Goal: Information Seeking & Learning: Learn about a topic

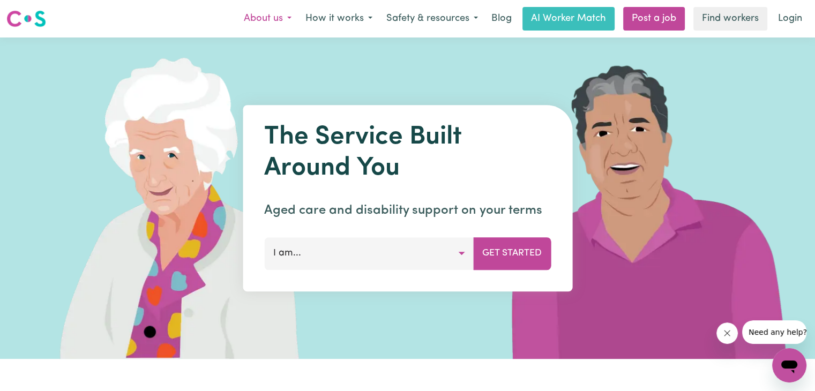
click at [269, 18] on button "About us" at bounding box center [268, 18] width 62 height 22
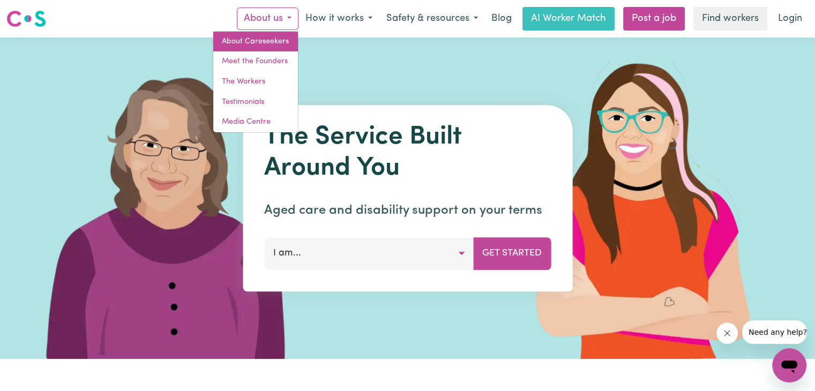
click at [251, 42] on link "About Careseekers" at bounding box center [255, 42] width 85 height 20
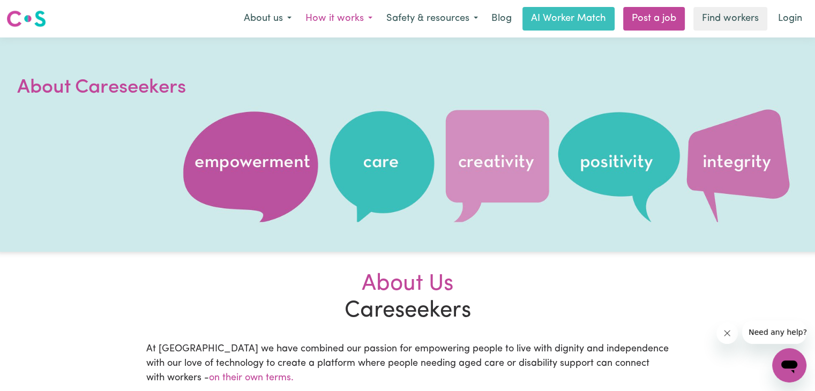
click at [331, 19] on button "How it works" at bounding box center [338, 18] width 81 height 22
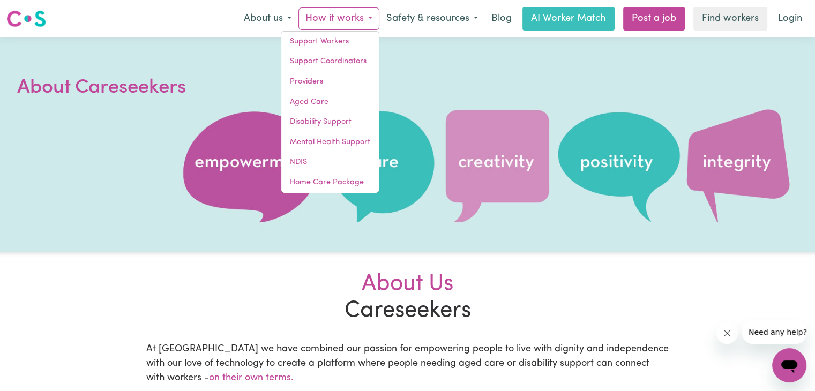
click at [447, 94] on div at bounding box center [407, 144] width 815 height 214
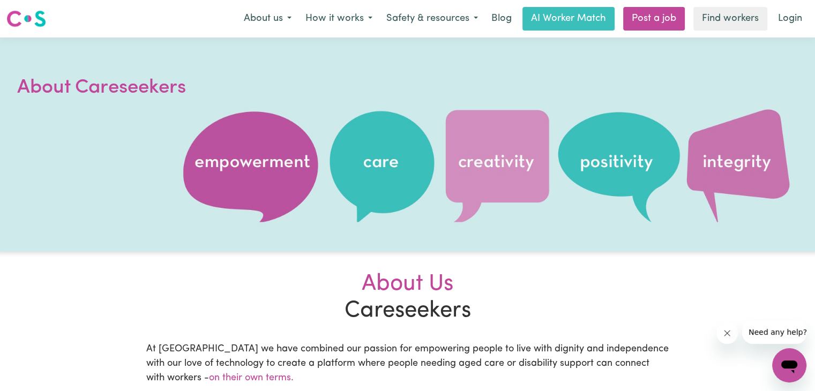
click at [258, 30] on div "About us How it works Support Workers Support Coordinators Providers Aged Care …" at bounding box center [523, 19] width 572 height 24
click at [261, 16] on button "About us" at bounding box center [268, 18] width 62 height 22
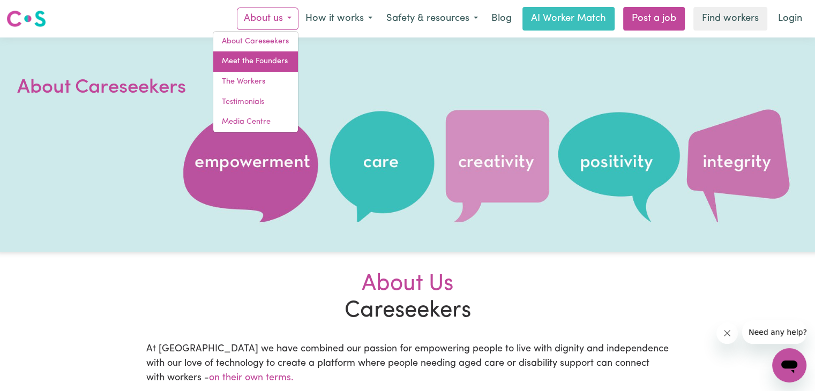
click at [259, 63] on link "Meet the Founders" at bounding box center [255, 61] width 85 height 20
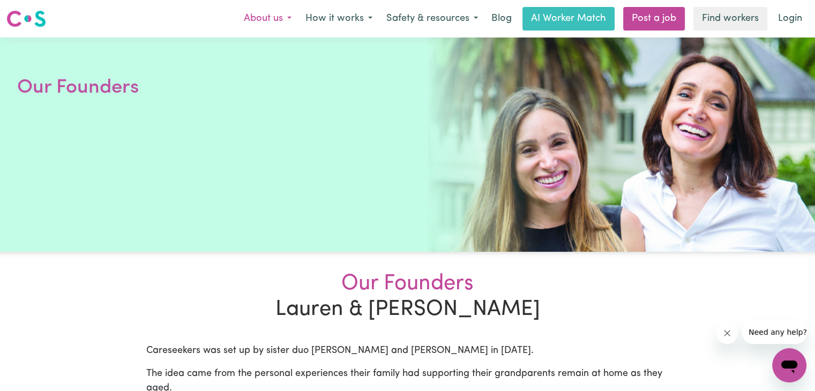
click at [253, 16] on button "About us" at bounding box center [268, 18] width 62 height 22
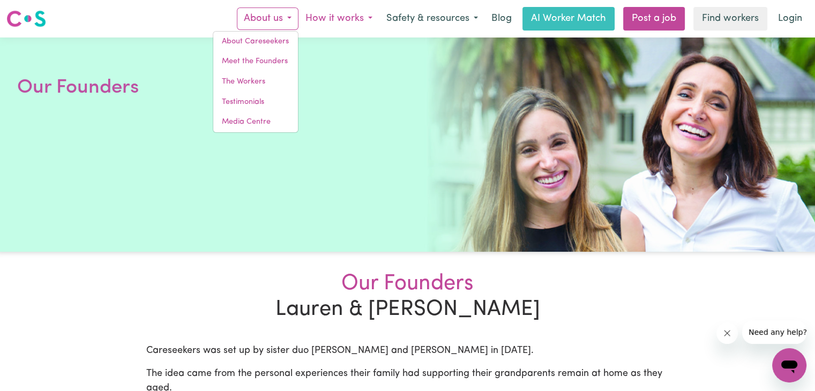
click at [322, 9] on button "How it works" at bounding box center [338, 18] width 81 height 22
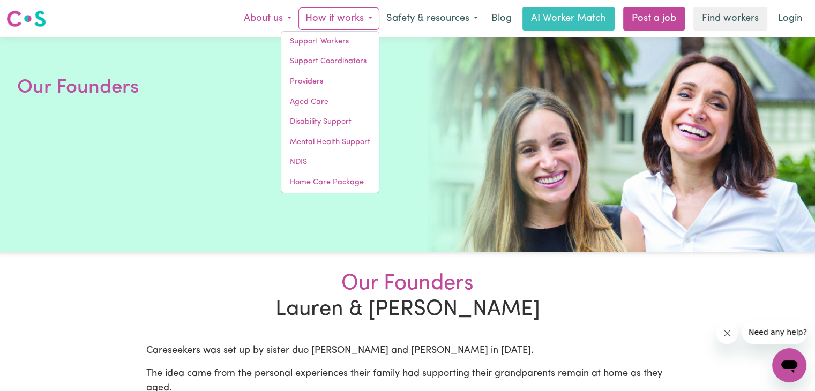
click at [270, 17] on button "About us" at bounding box center [268, 18] width 62 height 22
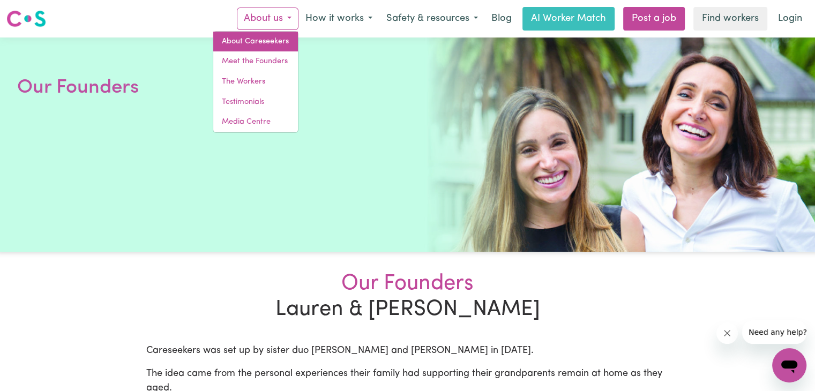
click at [255, 37] on link "About Careseekers" at bounding box center [255, 42] width 85 height 20
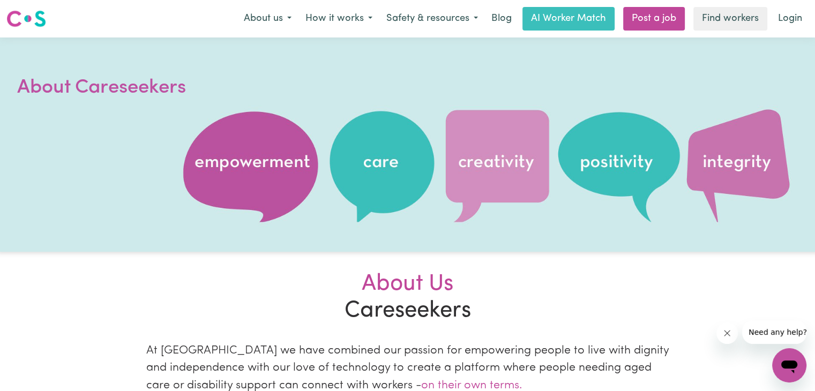
click at [168, 73] on div at bounding box center [407, 144] width 815 height 214
click at [250, 24] on button "About us" at bounding box center [268, 18] width 62 height 22
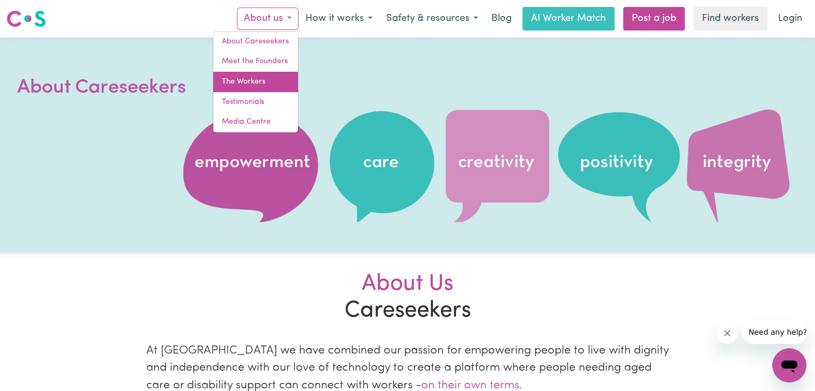
click at [245, 85] on link "The Workers" at bounding box center [255, 82] width 85 height 20
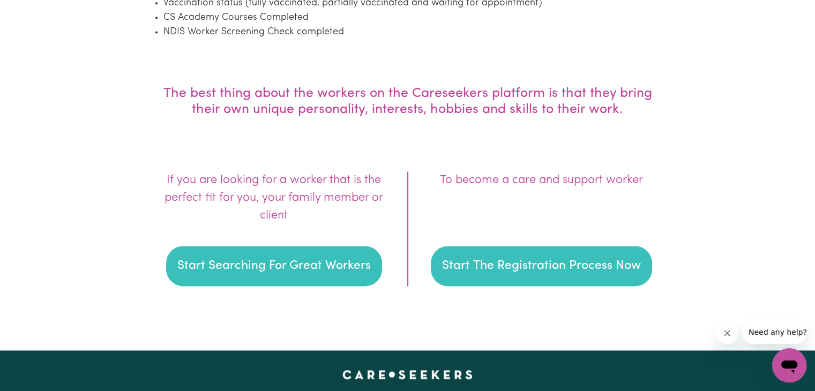
scroll to position [1500, 0]
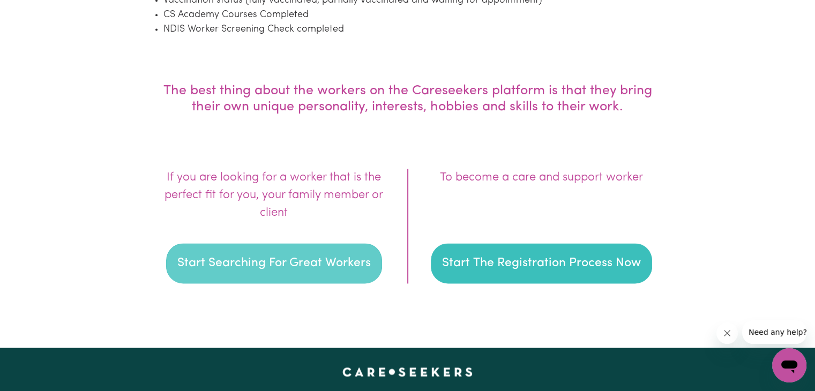
click at [274, 269] on button "Start Searching For Great Workers" at bounding box center [274, 263] width 216 height 41
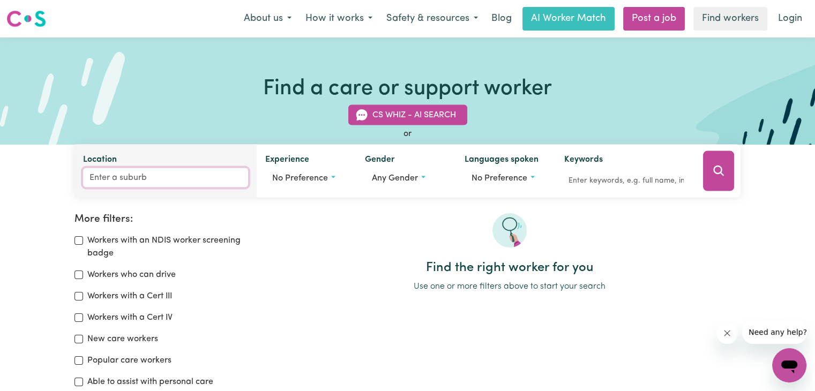
click at [148, 182] on input "Location" at bounding box center [165, 177] width 165 height 19
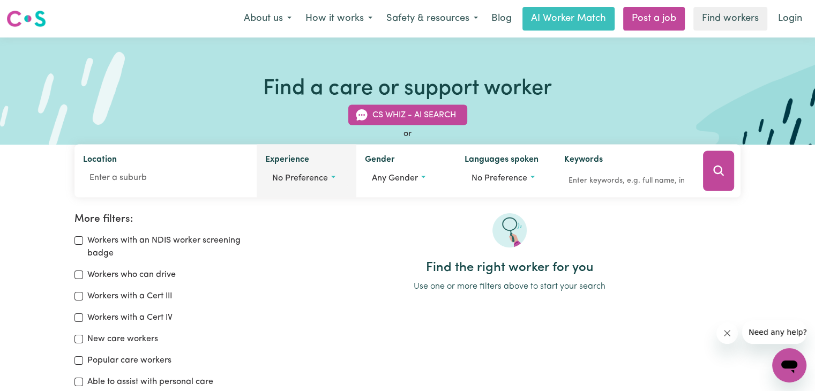
click at [295, 176] on span "No preference" at bounding box center [300, 178] width 56 height 9
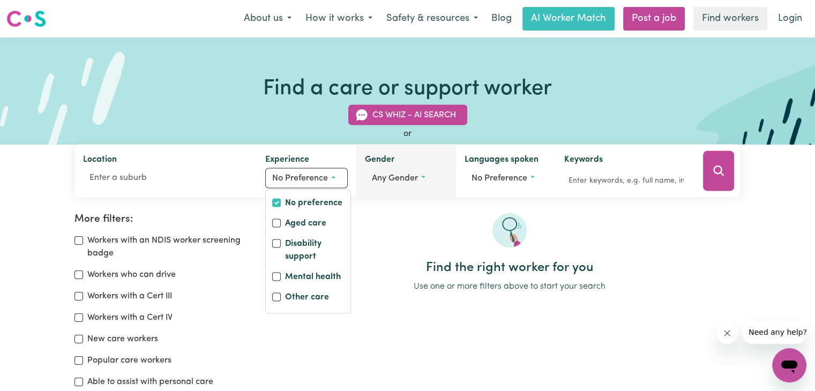
click at [397, 178] on span "Any gender" at bounding box center [395, 178] width 46 height 9
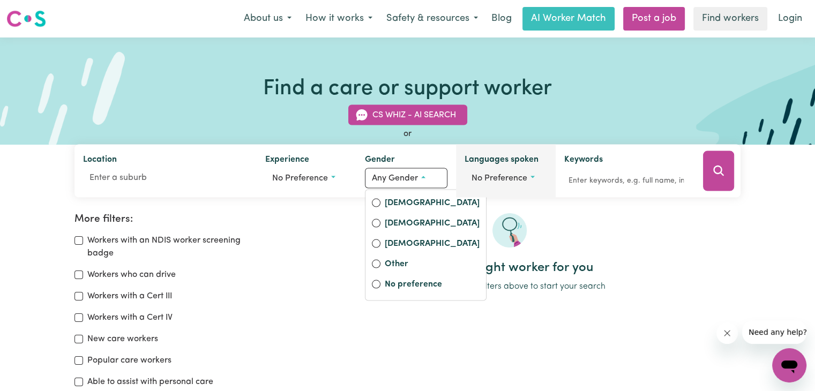
click at [486, 178] on span "No preference" at bounding box center [499, 178] width 56 height 9
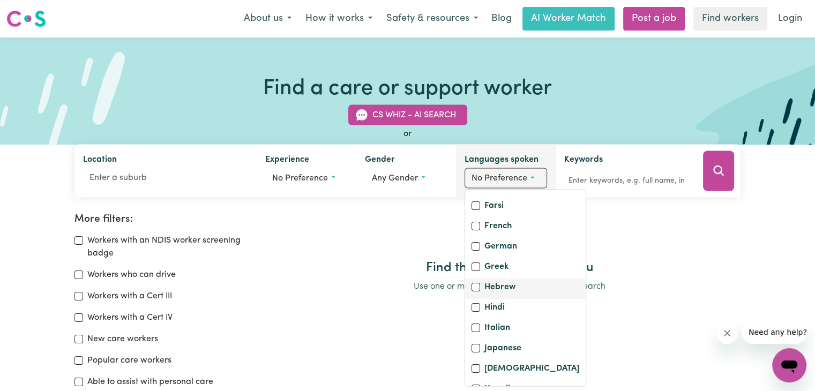
scroll to position [268, 0]
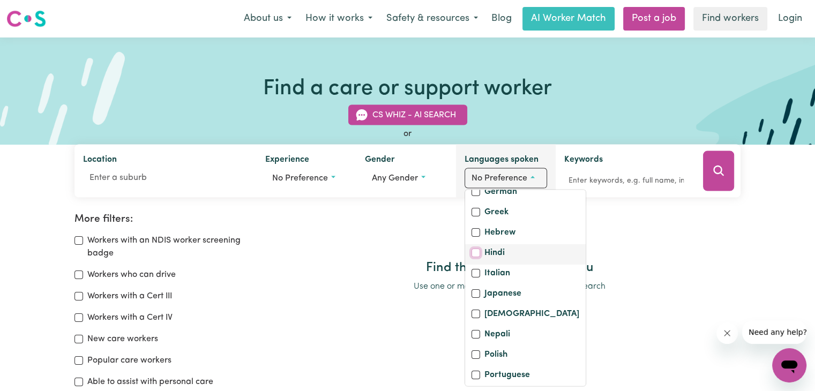
click at [477, 258] on input "Hindi" at bounding box center [475, 253] width 9 height 9
checkbox input "true"
checkbox input "false"
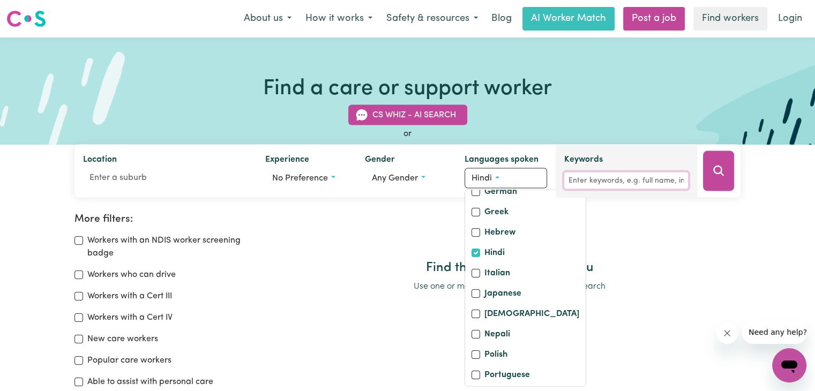
click at [623, 186] on input "Keywords" at bounding box center [626, 180] width 124 height 17
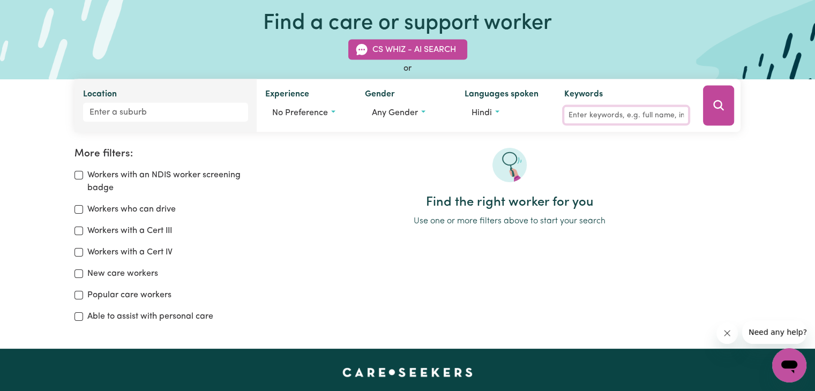
scroll to position [161, 0]
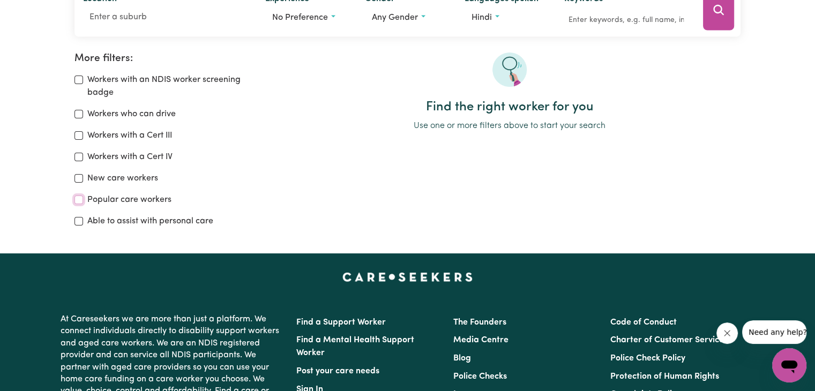
click at [76, 198] on input "Popular care workers" at bounding box center [78, 200] width 9 height 9
checkbox input "true"
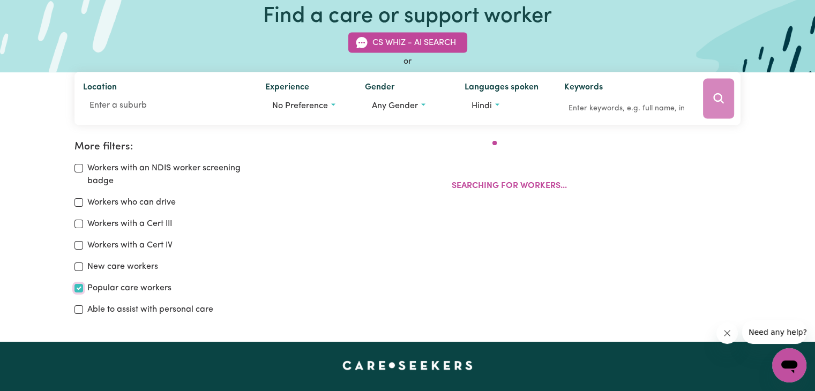
scroll to position [72, 0]
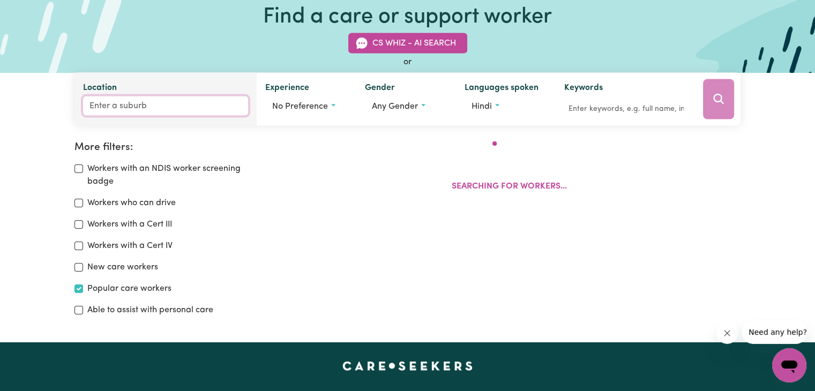
click at [111, 107] on input "Location" at bounding box center [165, 105] width 165 height 19
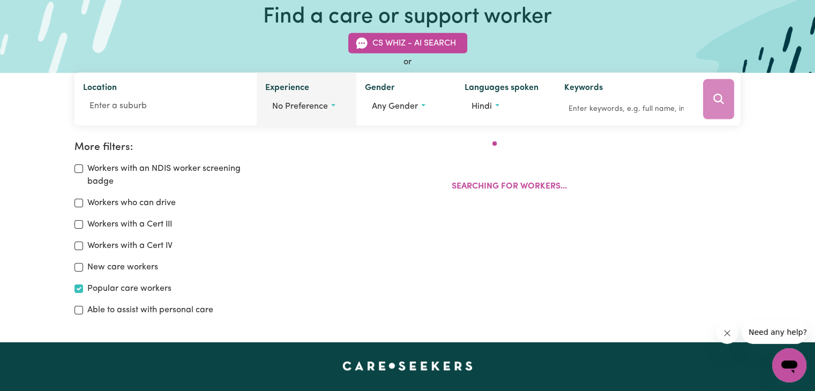
click at [296, 106] on span "No preference" at bounding box center [300, 106] width 56 height 9
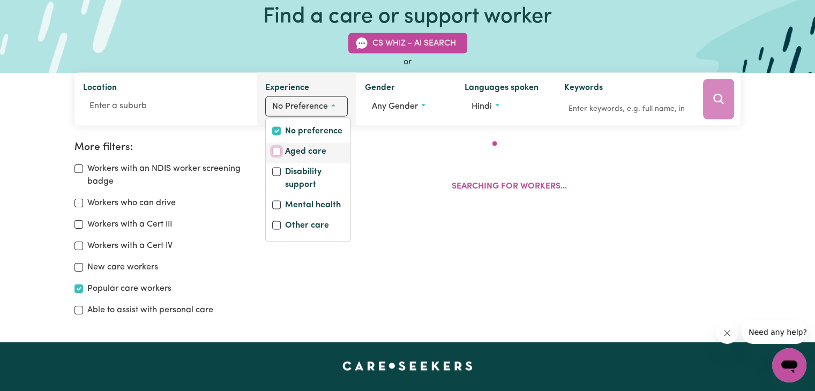
click at [277, 148] on input "Aged care" at bounding box center [276, 151] width 9 height 9
checkbox input "true"
checkbox input "false"
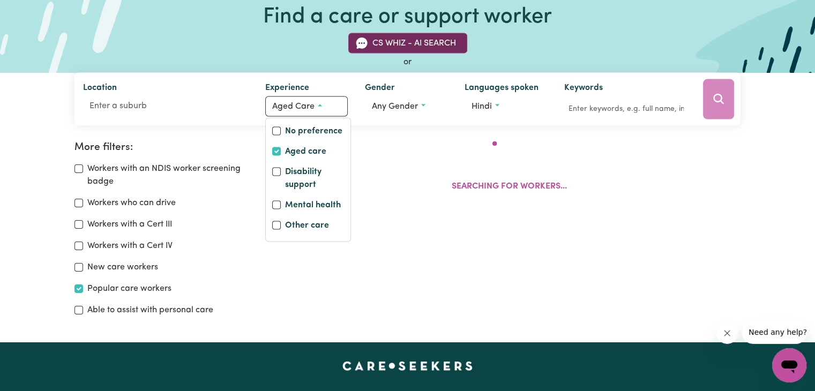
click at [371, 41] on button "CS Whiz - AI Search" at bounding box center [407, 43] width 119 height 20
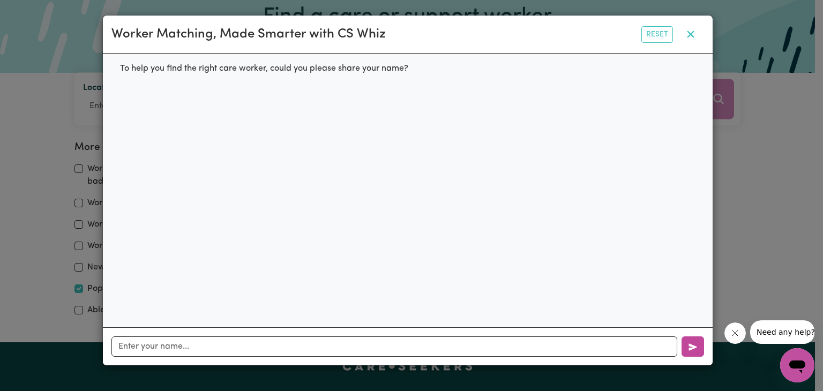
click at [689, 38] on icon "button" at bounding box center [690, 34] width 13 height 13
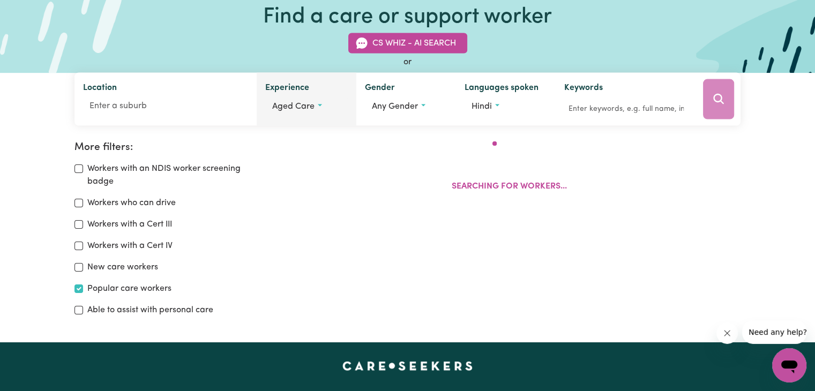
click at [301, 99] on button "Aged care" at bounding box center [306, 106] width 82 height 20
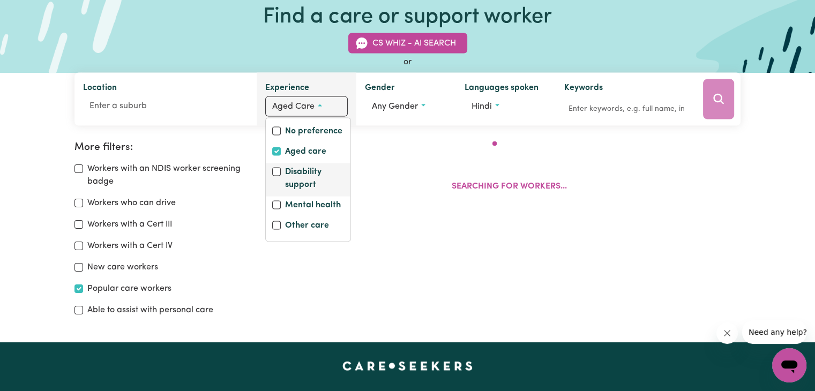
click at [291, 181] on label "Disability support" at bounding box center [314, 180] width 59 height 28
click at [281, 176] on input "Disability support" at bounding box center [276, 172] width 9 height 9
checkbox input "true"
click at [279, 153] on input "Aged care" at bounding box center [276, 151] width 9 height 9
checkbox input "false"
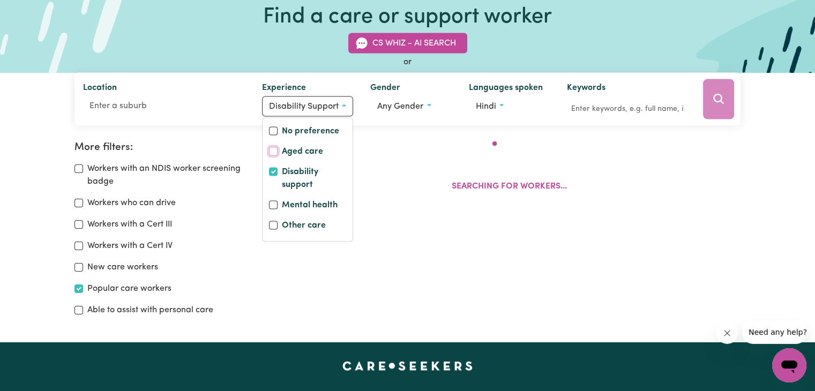
scroll to position [161, 0]
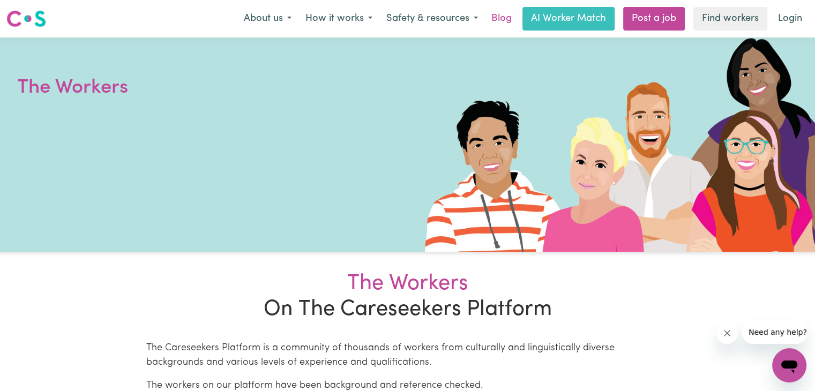
click at [498, 19] on link "Blog" at bounding box center [501, 19] width 33 height 24
click at [645, 17] on link "Post a job" at bounding box center [654, 19] width 62 height 24
click at [735, 22] on link "Find workers" at bounding box center [730, 19] width 74 height 24
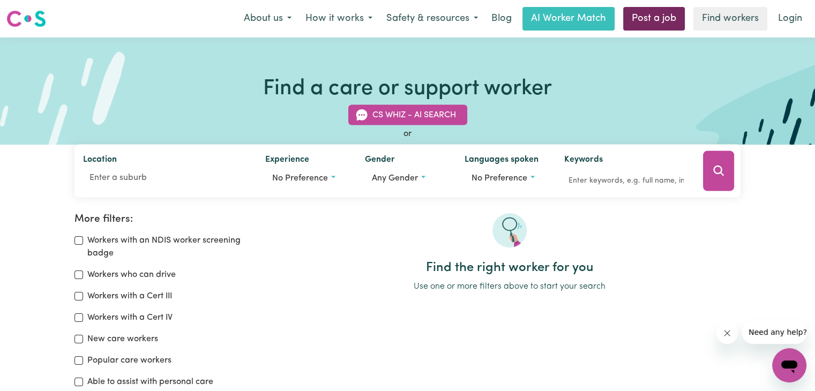
click at [678, 26] on link "Post a job" at bounding box center [654, 19] width 62 height 24
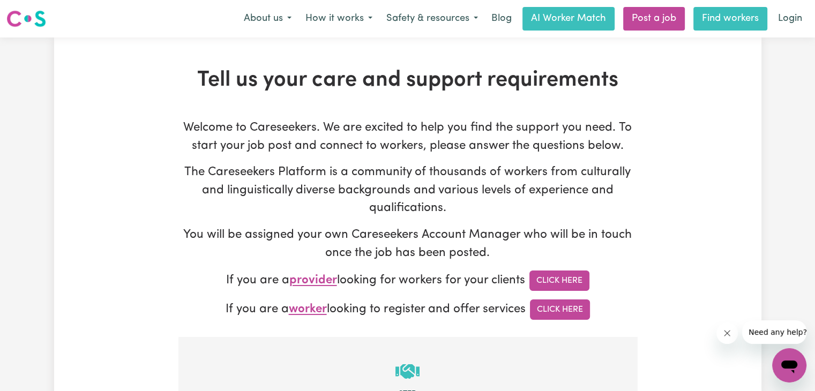
click at [714, 16] on link "Find workers" at bounding box center [730, 19] width 74 height 24
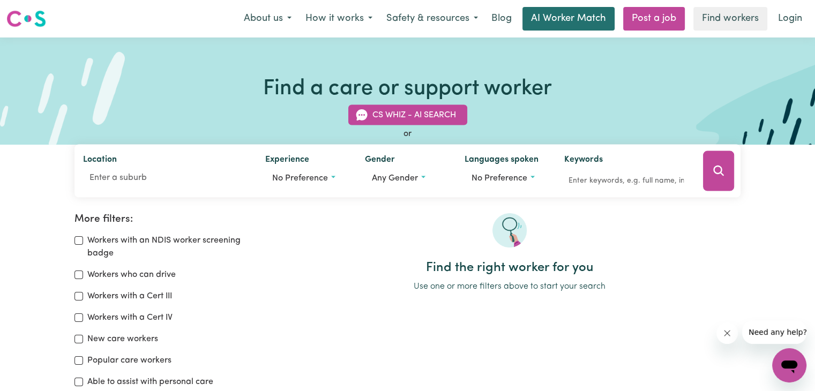
click at [567, 24] on link "AI Worker Match" at bounding box center [568, 19] width 92 height 24
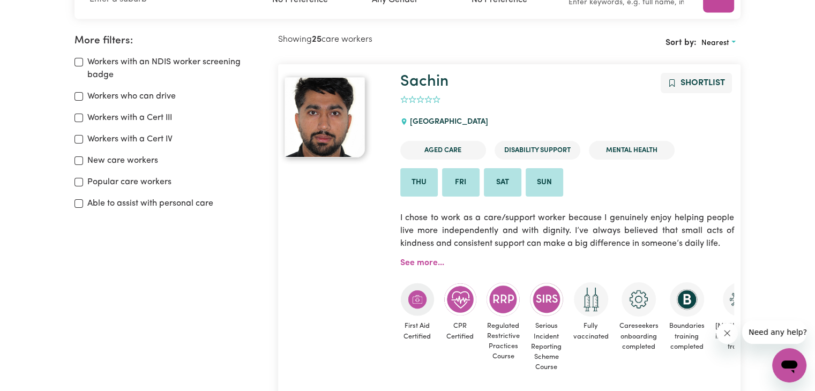
scroll to position [179, 0]
click at [416, 259] on link "See more..." at bounding box center [422, 262] width 44 height 9
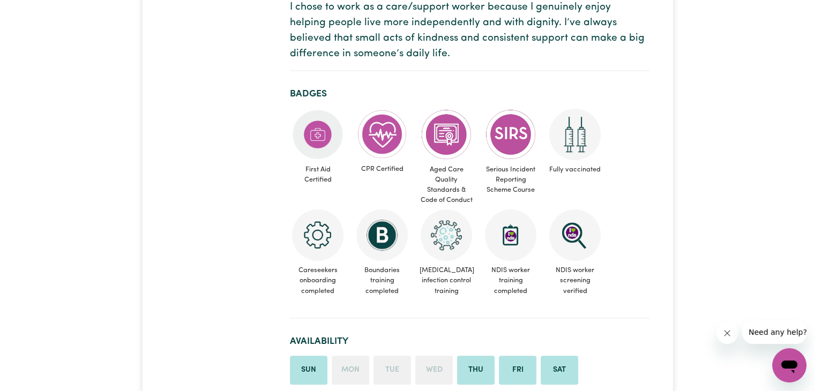
scroll to position [268, 0]
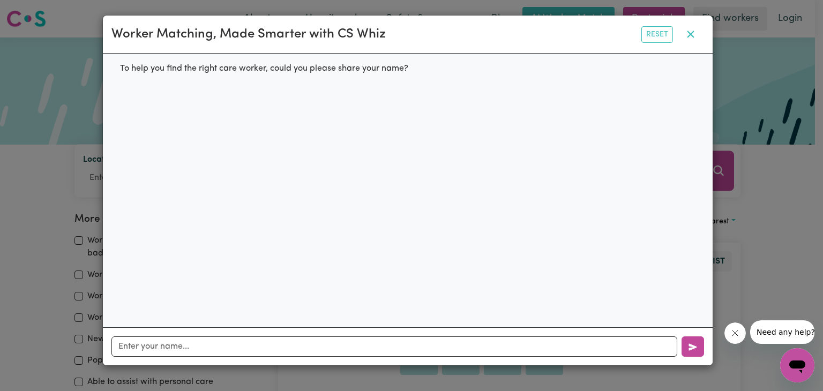
click at [692, 33] on icon "button" at bounding box center [690, 34] width 7 height 7
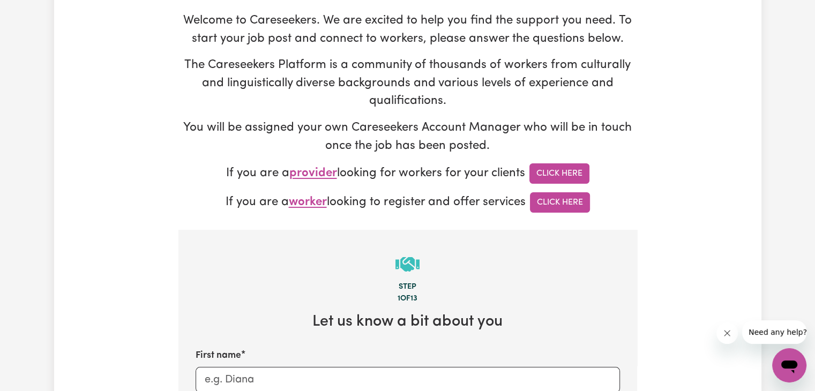
scroll to position [268, 0]
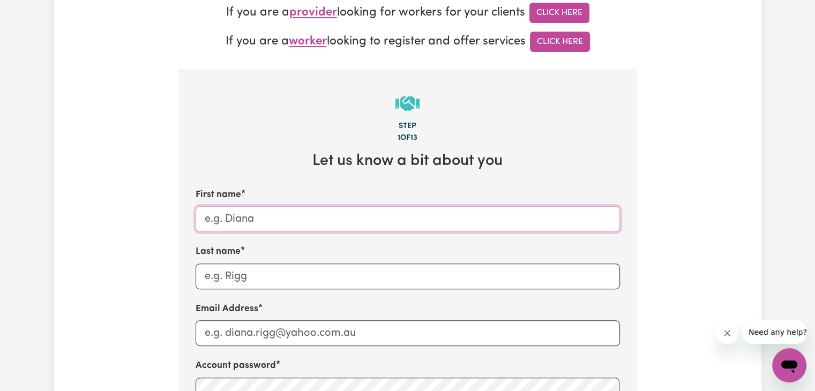
click at [272, 226] on input "First name" at bounding box center [408, 219] width 424 height 26
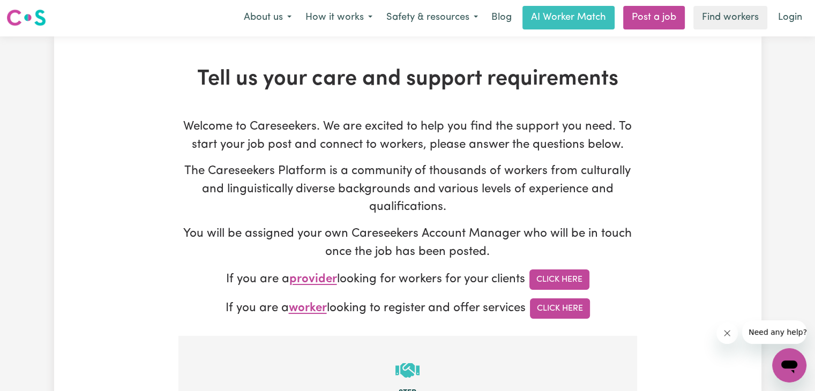
scroll to position [0, 0]
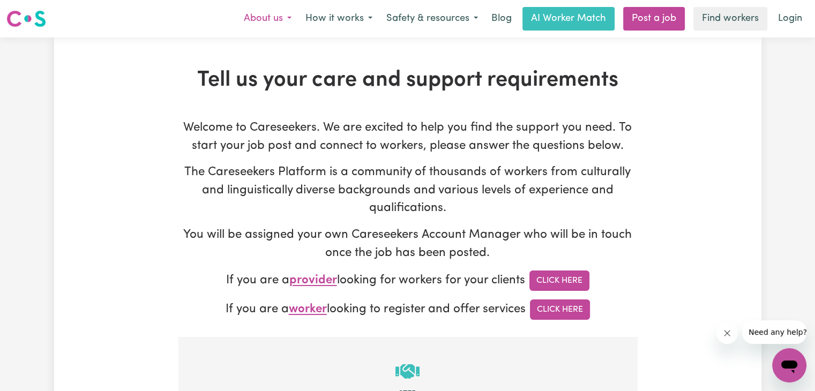
click at [273, 13] on button "About us" at bounding box center [268, 18] width 62 height 22
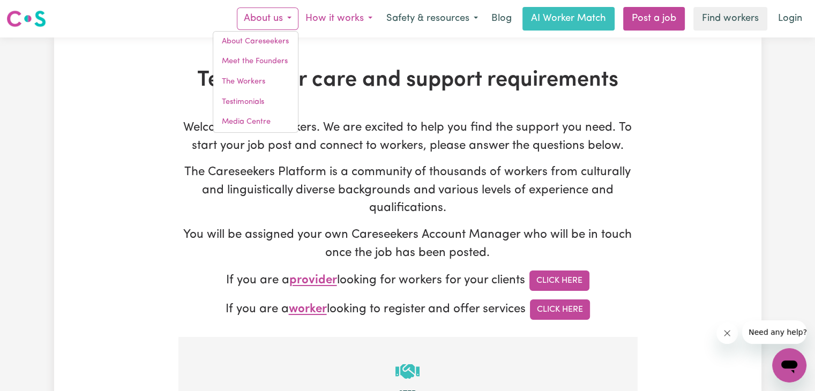
click at [346, 20] on button "How it works" at bounding box center [338, 18] width 81 height 22
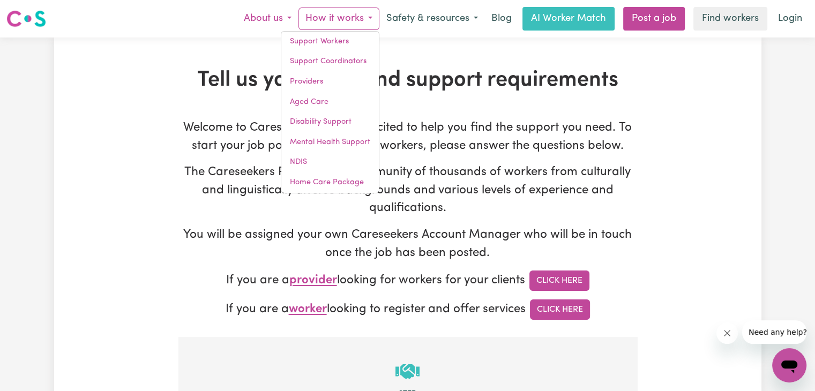
click at [242, 10] on button "About us" at bounding box center [268, 18] width 62 height 22
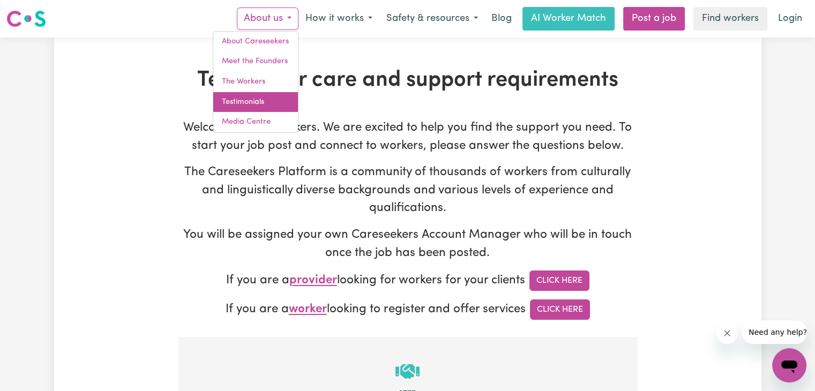
click at [257, 107] on link "Testimonials" at bounding box center [255, 102] width 85 height 20
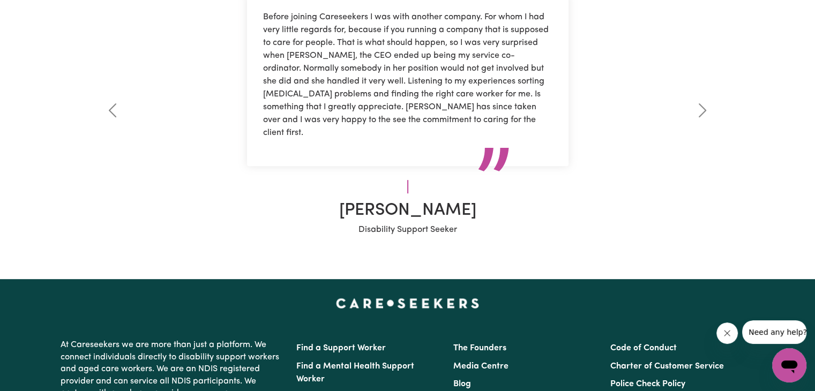
scroll to position [321, 0]
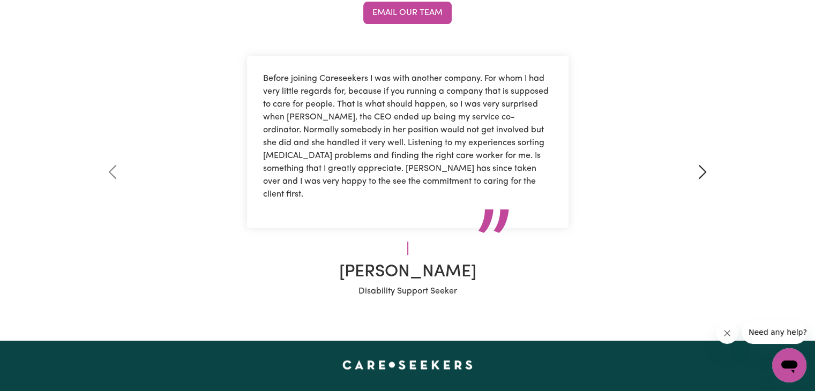
click at [703, 174] on span at bounding box center [702, 171] width 17 height 17
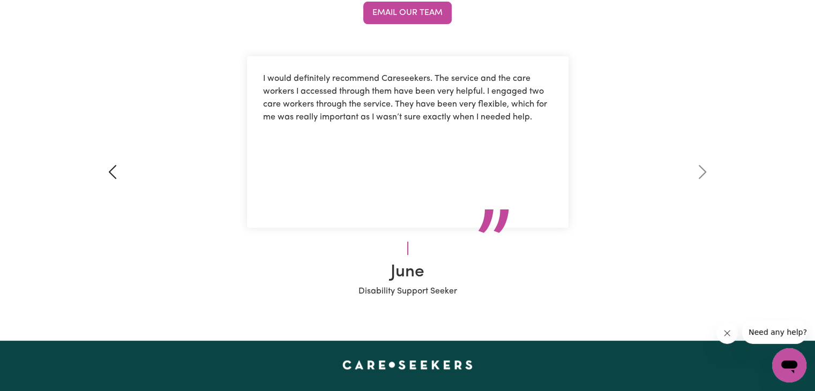
click at [111, 168] on span at bounding box center [112, 171] width 17 height 17
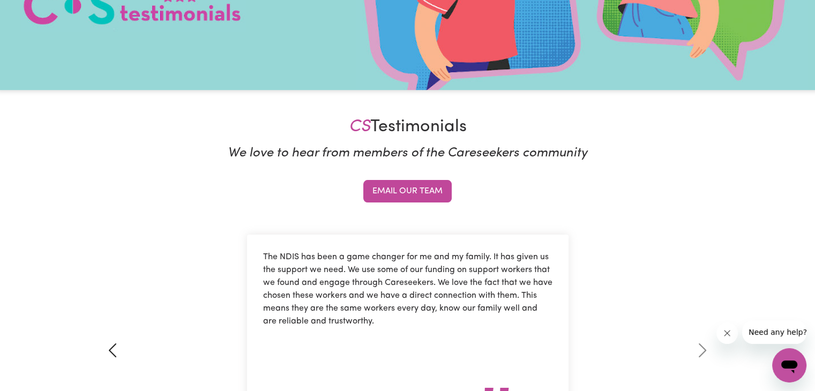
scroll to position [0, 0]
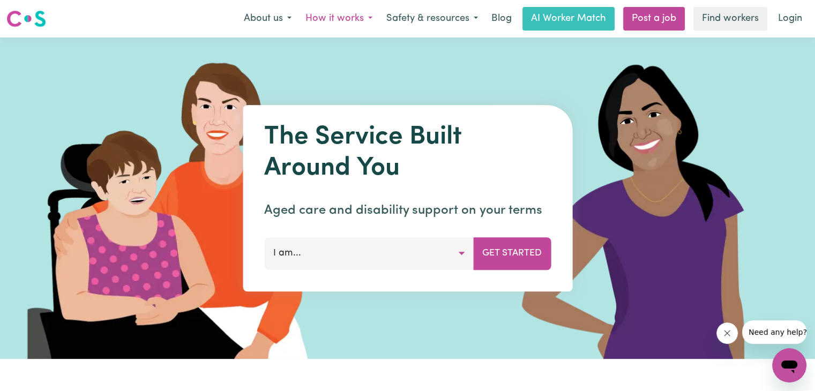
click at [349, 16] on button "How it works" at bounding box center [338, 18] width 81 height 22
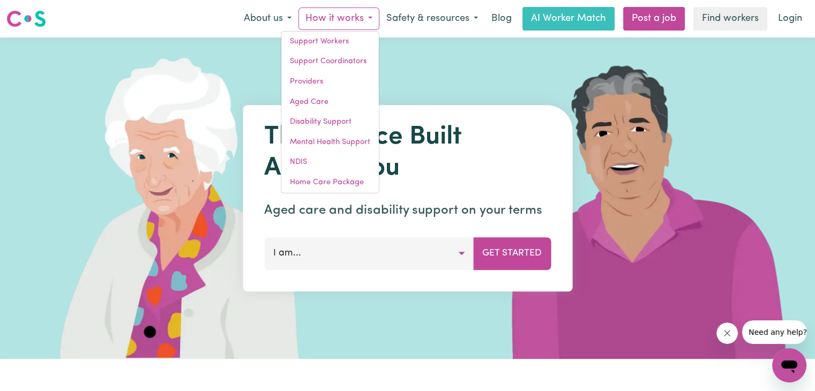
click at [424, 86] on div at bounding box center [408, 197] width 804 height 321
